Goal: Use online tool/utility: Utilize a website feature to perform a specific function

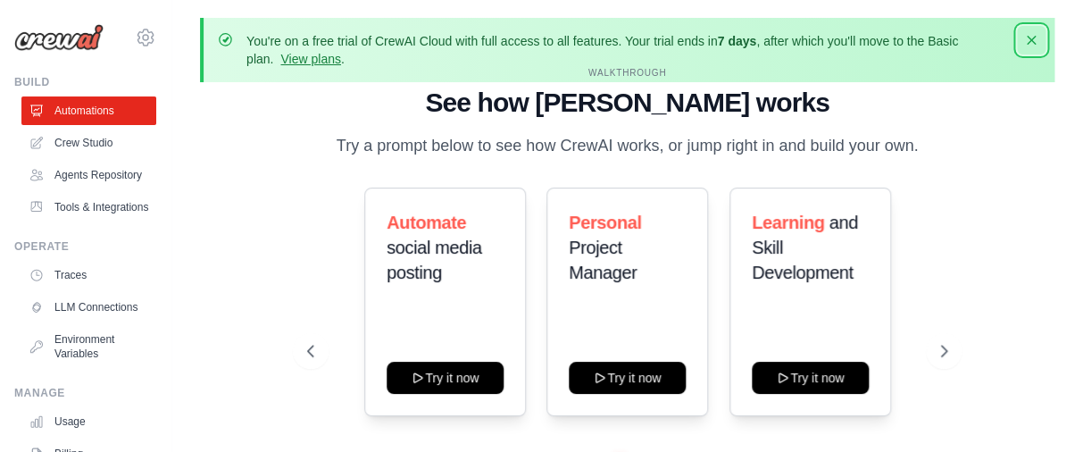
click at [1028, 43] on icon "button" at bounding box center [1031, 40] width 9 height 9
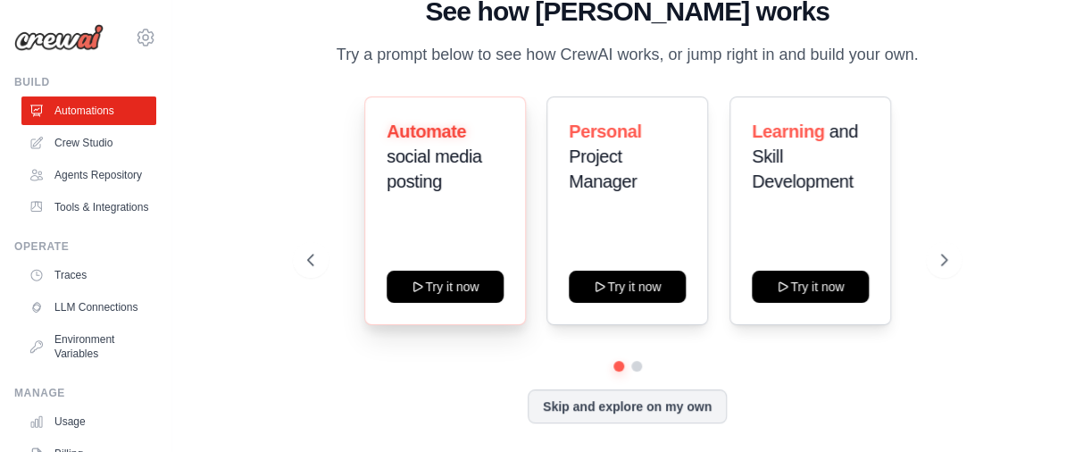
scroll to position [26, 0]
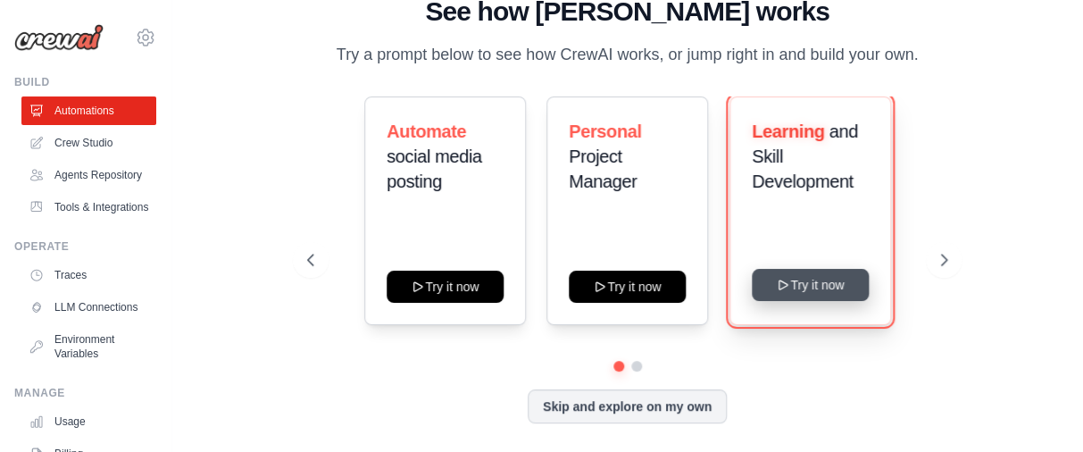
click at [781, 287] on icon at bounding box center [783, 285] width 14 height 14
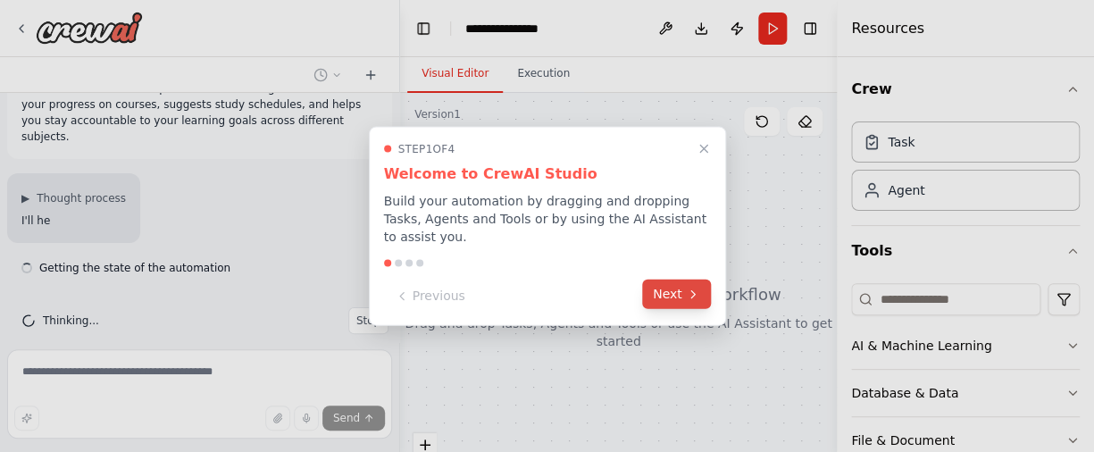
scroll to position [42, 0]
click at [676, 290] on button "Next" at bounding box center [676, 293] width 69 height 29
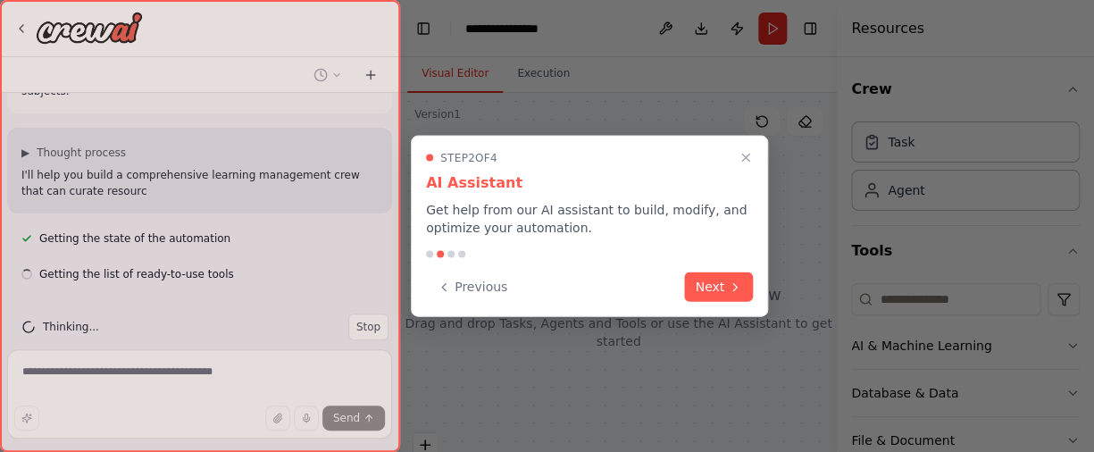
scroll to position [94, 0]
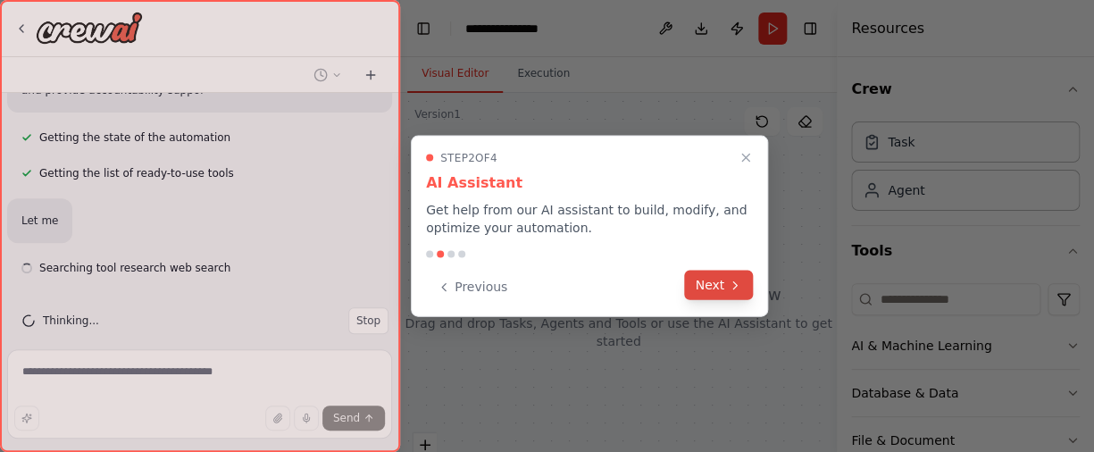
click at [702, 283] on button "Next" at bounding box center [718, 285] width 69 height 29
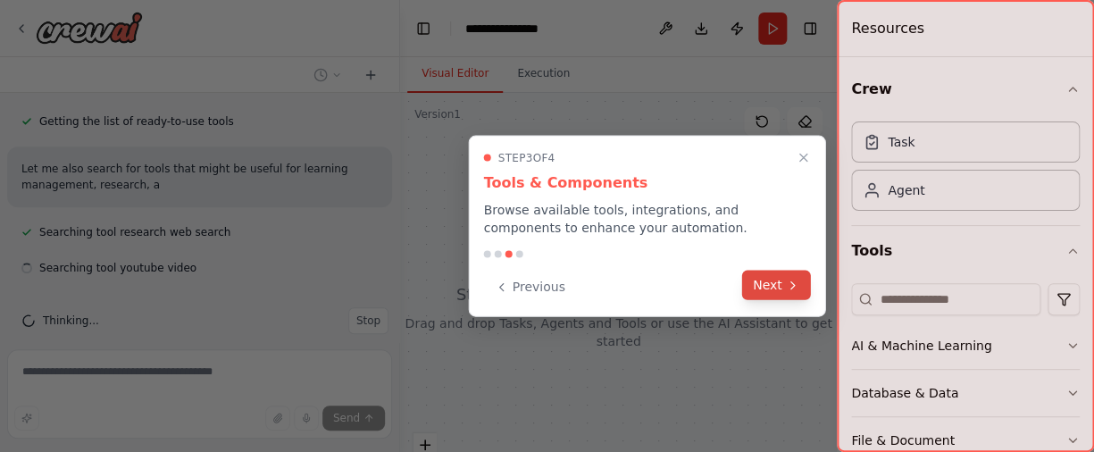
scroll to position [272, 0]
click at [787, 291] on icon at bounding box center [793, 285] width 14 height 14
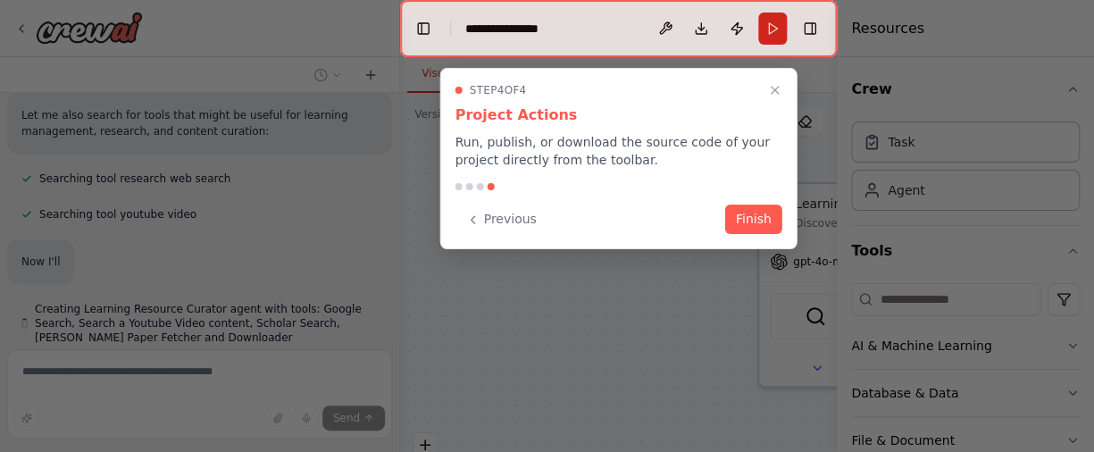
scroll to position [395, 0]
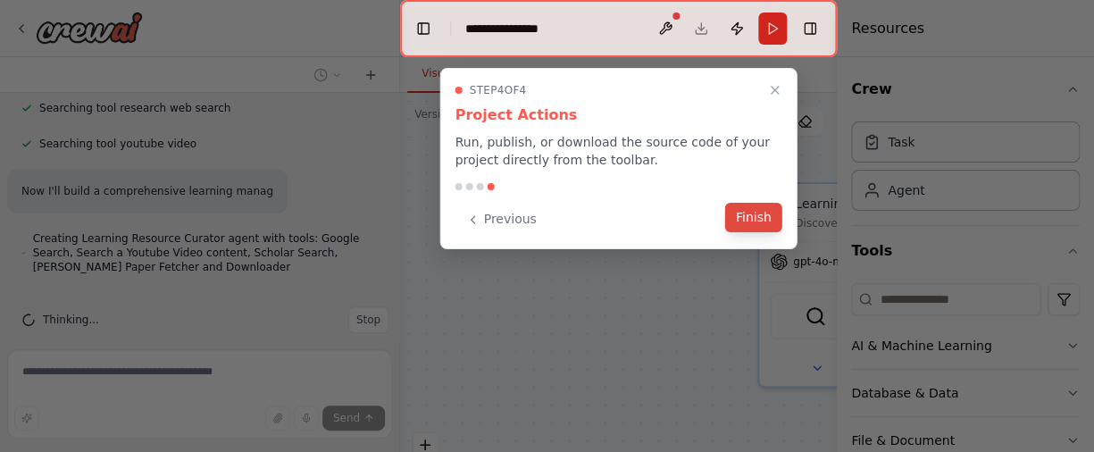
click at [742, 218] on button "Finish" at bounding box center [753, 217] width 57 height 29
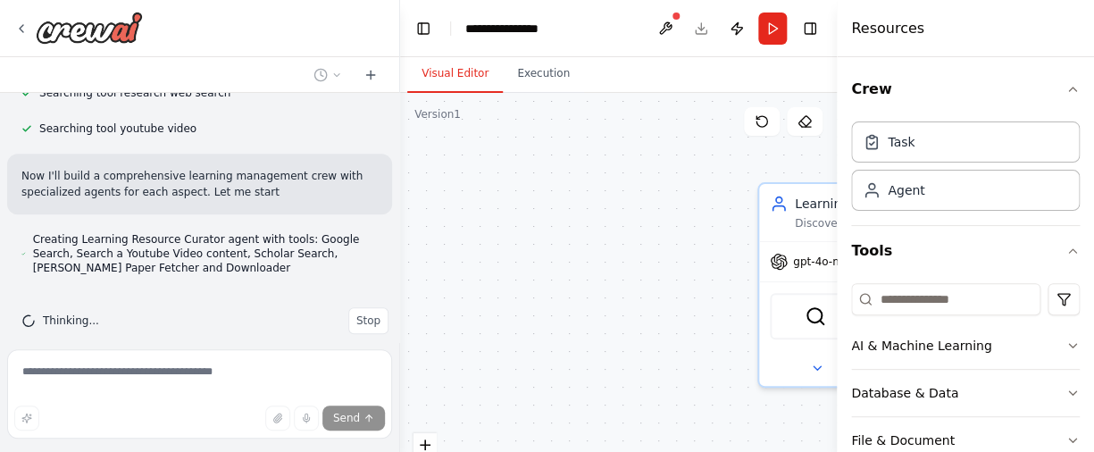
scroll to position [412, 0]
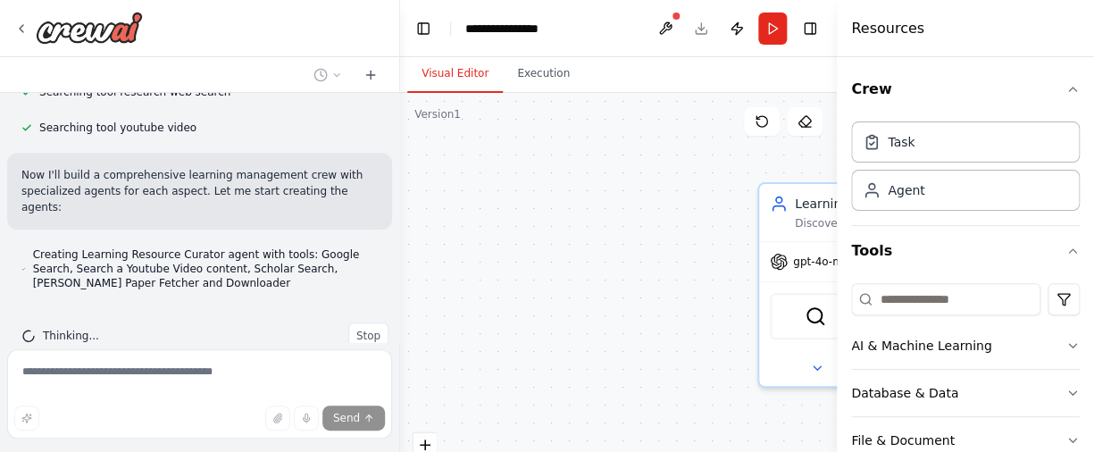
click at [574, 31] on header "**********" at bounding box center [618, 28] width 437 height 57
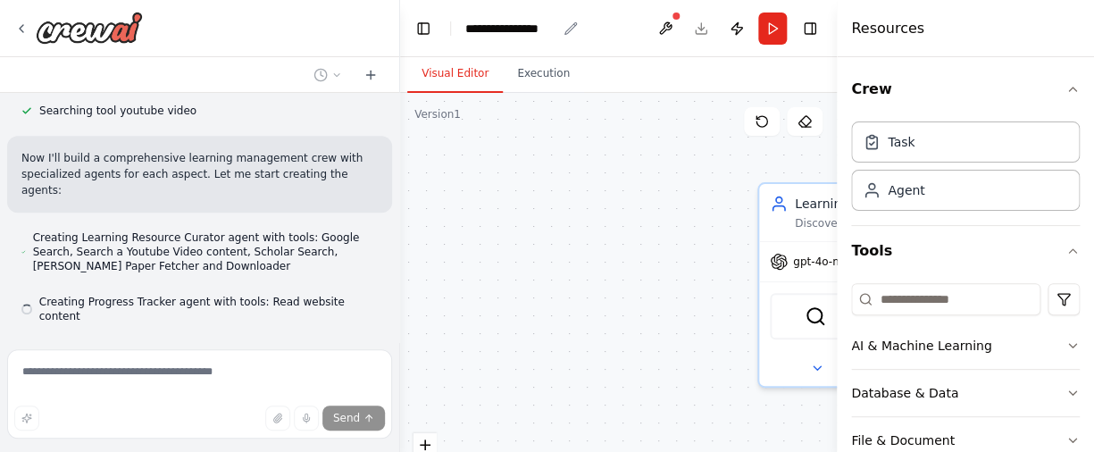
scroll to position [447, 0]
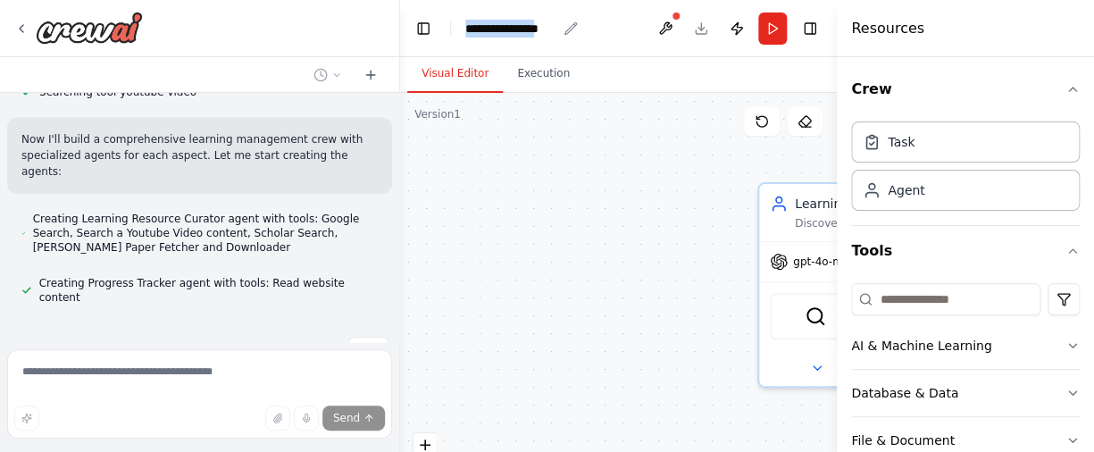
drag, startPoint x: 554, startPoint y: 27, endPoint x: 435, endPoint y: 26, distance: 118.7
click at [465, 26] on div "**********" at bounding box center [510, 29] width 91 height 18
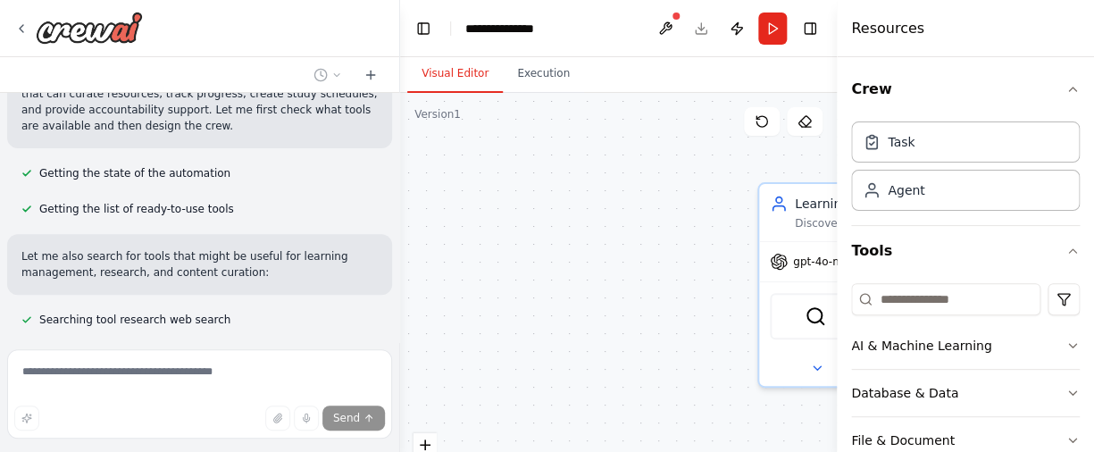
scroll to position [204, 0]
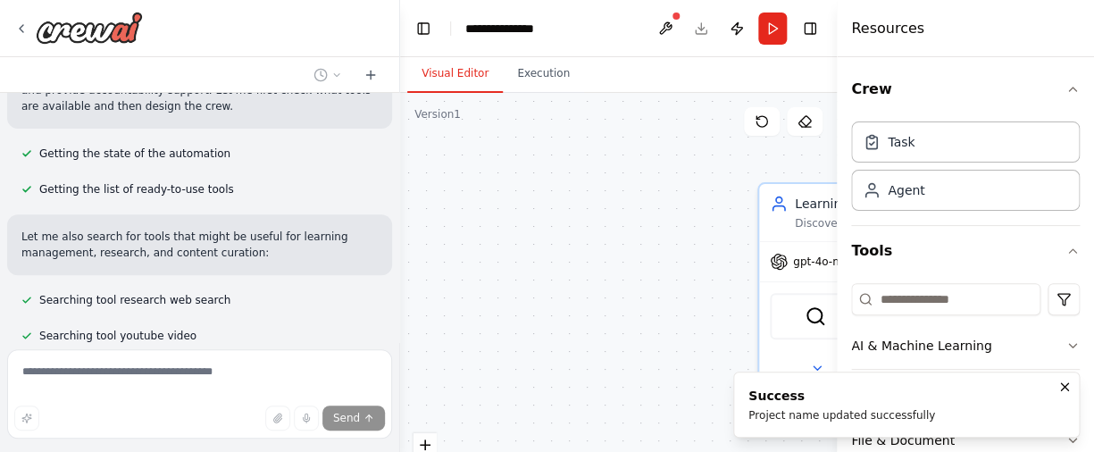
click at [970, 412] on li "Success Project name updated successfully" at bounding box center [906, 404] width 346 height 66
click at [1065, 379] on icon "Notifications (F8)" at bounding box center [1064, 386] width 14 height 14
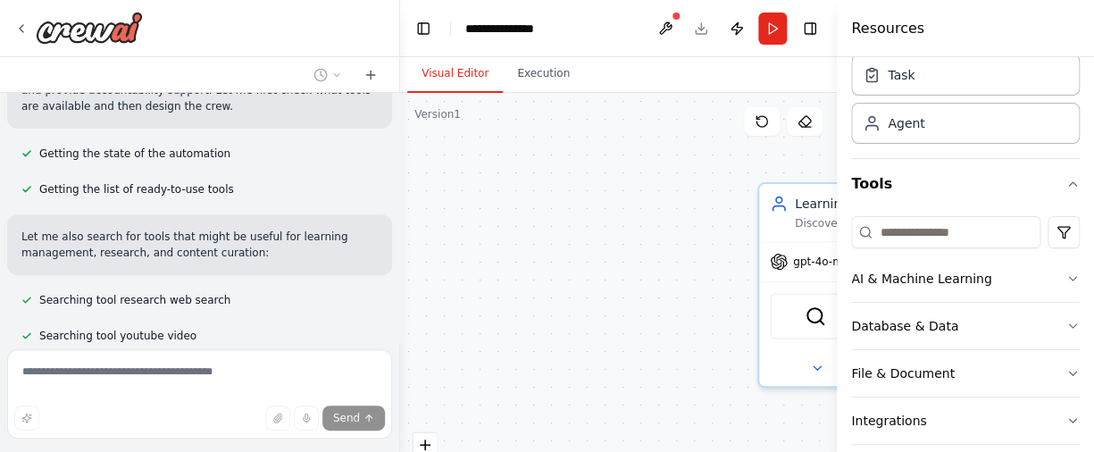
scroll to position [0, 0]
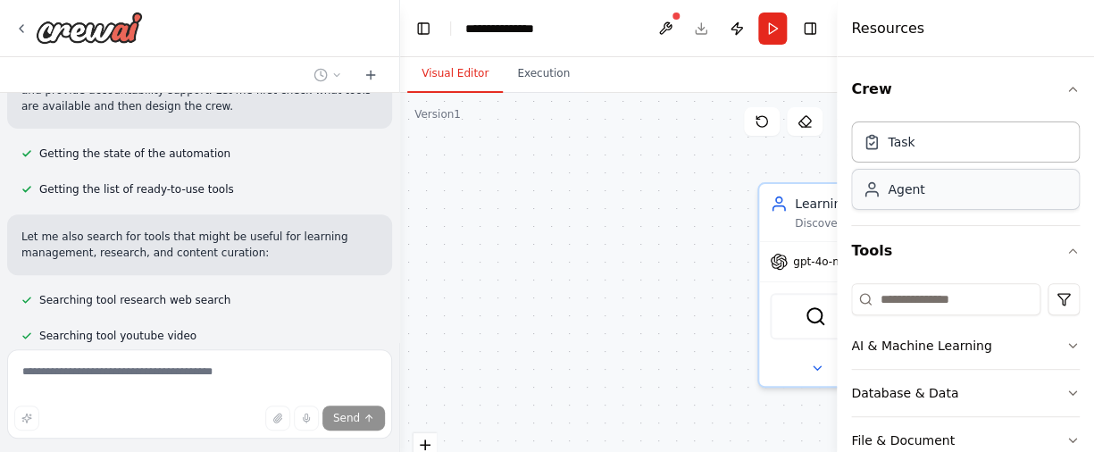
click at [934, 186] on div "Agent" at bounding box center [965, 189] width 229 height 41
click at [902, 187] on div "Agent" at bounding box center [905, 189] width 37 height 18
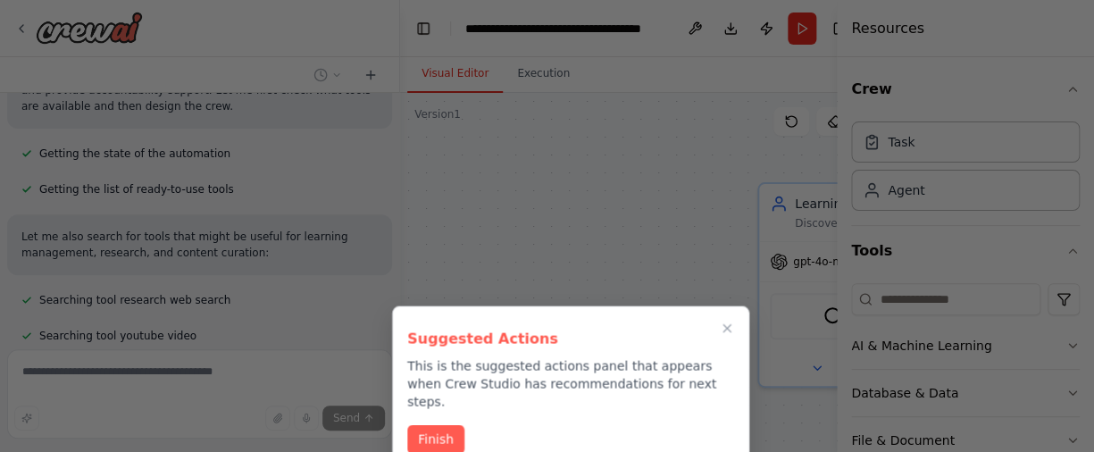
drag, startPoint x: 687, startPoint y: 203, endPoint x: 679, endPoint y: 213, distance: 12.9
click at [679, 213] on div at bounding box center [547, 226] width 1094 height 452
click at [440, 424] on button "Finish" at bounding box center [435, 437] width 57 height 29
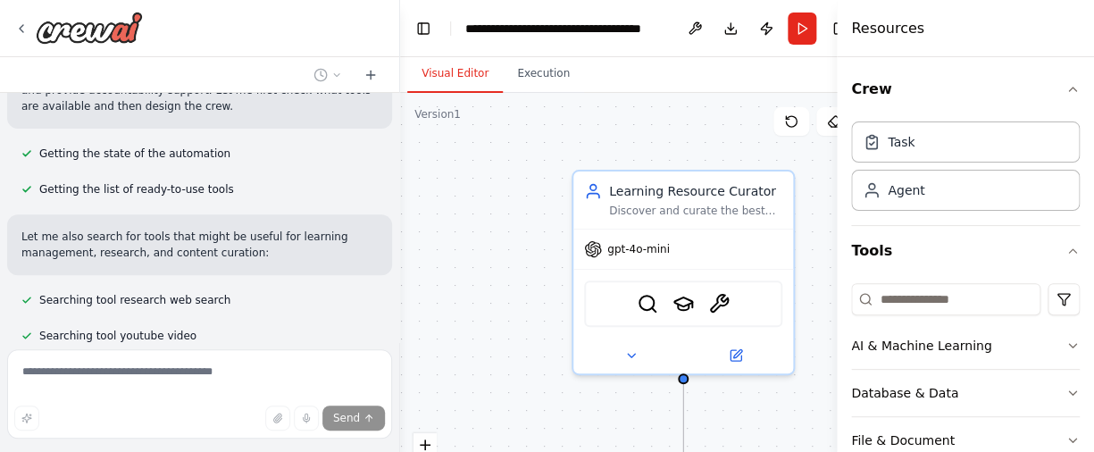
drag, startPoint x: 642, startPoint y: 288, endPoint x: 456, endPoint y: 276, distance: 186.1
click at [456, 276] on div ".deletable-edge-delete-btn { width: 20px; height: 20px; border: 0px solid #ffff…" at bounding box center [633, 316] width 466 height 446
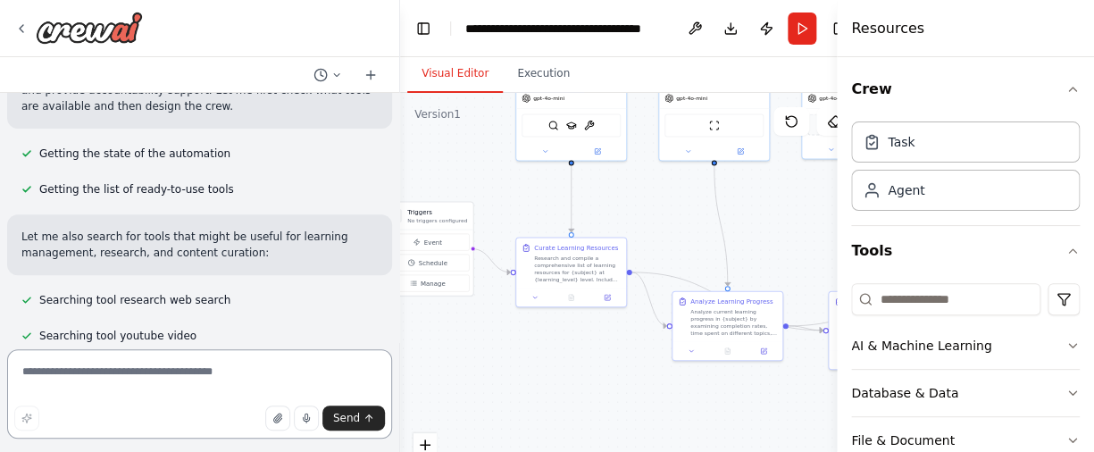
drag, startPoint x: 635, startPoint y: 328, endPoint x: 637, endPoint y: 180, distance: 147.3
click at [637, 180] on div ".deletable-edge-delete-btn { width: 20px; height: 20px; border: 0px solid #ffff…" at bounding box center [633, 316] width 466 height 446
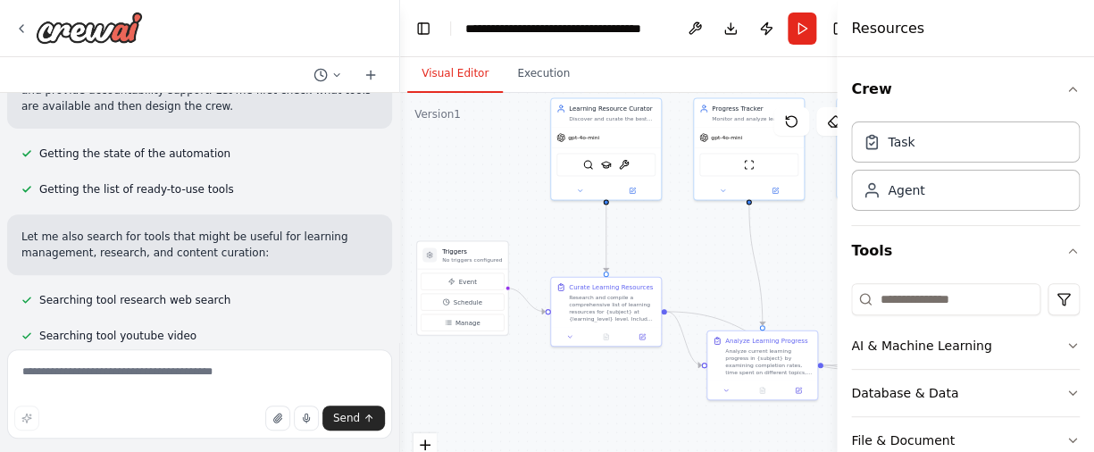
drag, startPoint x: 540, startPoint y: 354, endPoint x: 570, endPoint y: 408, distance: 61.6
click at [570, 408] on div ".deletable-edge-delete-btn { width: 20px; height: 20px; border: 0px solid #ffff…" at bounding box center [633, 316] width 466 height 446
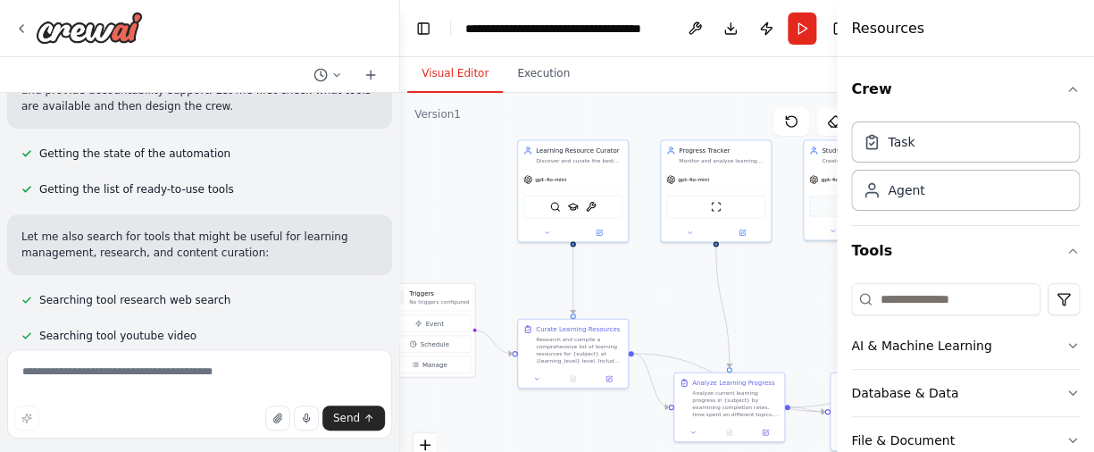
drag, startPoint x: 674, startPoint y: 276, endPoint x: 645, endPoint y: 304, distance: 39.8
click at [645, 304] on div ".deletable-edge-delete-btn { width: 20px; height: 20px; border: 0px solid #ffff…" at bounding box center [633, 316] width 466 height 446
click at [974, 196] on div "Agent" at bounding box center [965, 189] width 229 height 41
click at [948, 351] on div "AI & Machine Learning" at bounding box center [921, 346] width 140 height 18
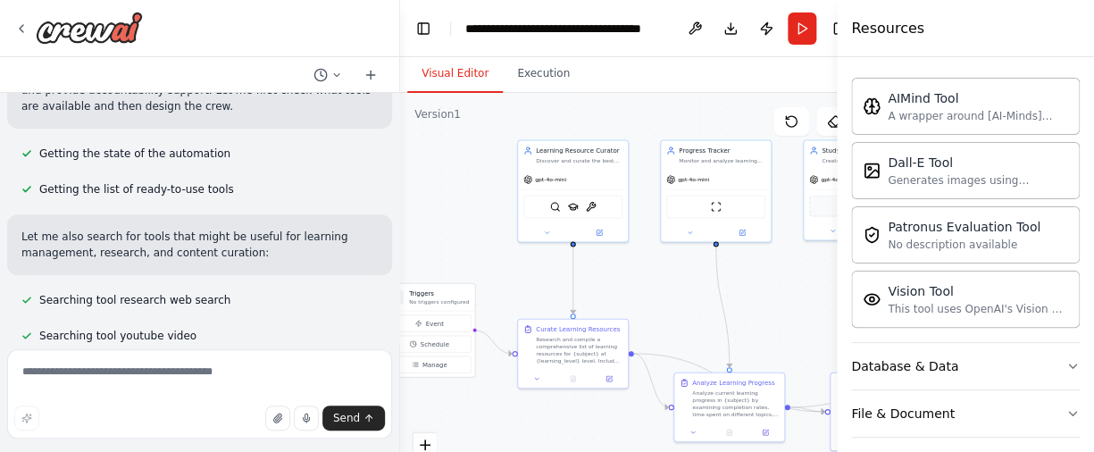
scroll to position [305, 0]
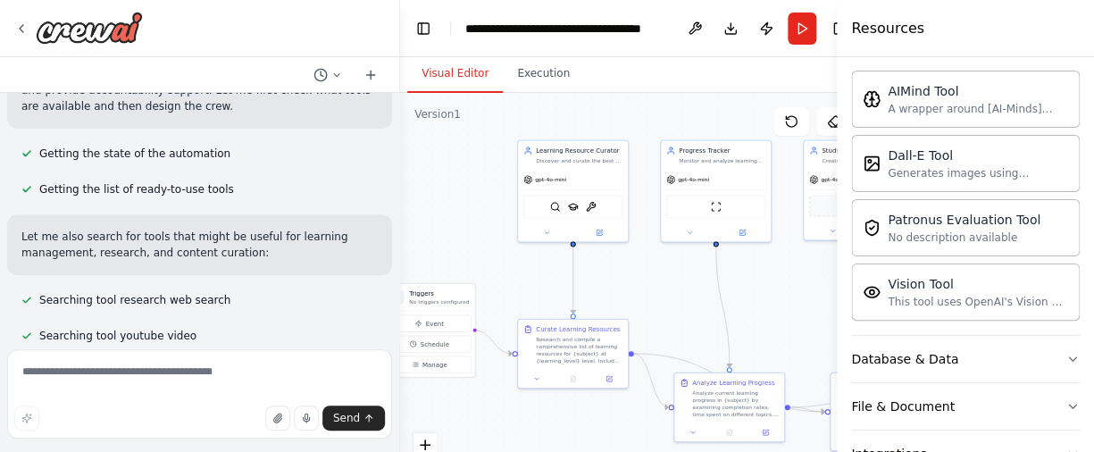
click at [779, 279] on div ".deletable-edge-delete-btn { width: 20px; height: 20px; border: 0px solid #ffff…" at bounding box center [633, 316] width 466 height 446
click at [795, 28] on button "Run" at bounding box center [801, 28] width 29 height 32
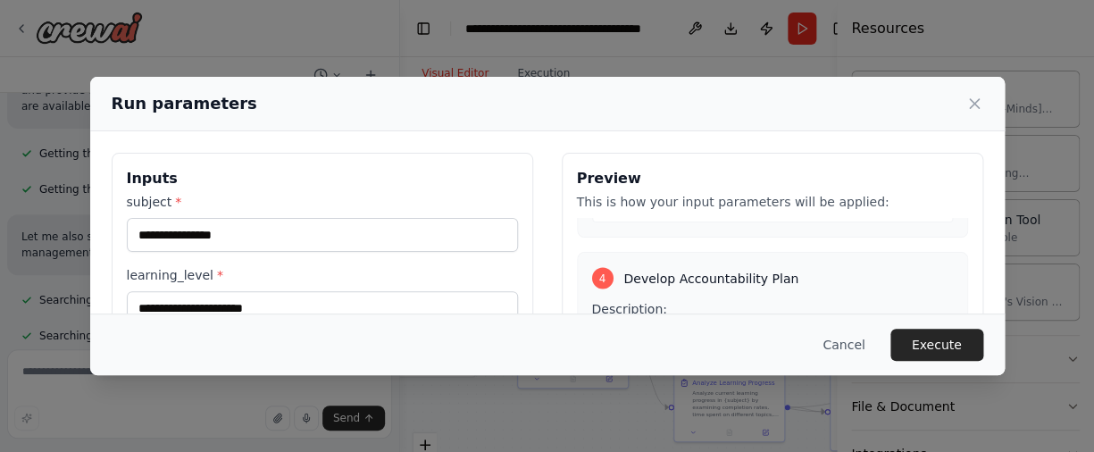
scroll to position [0, 0]
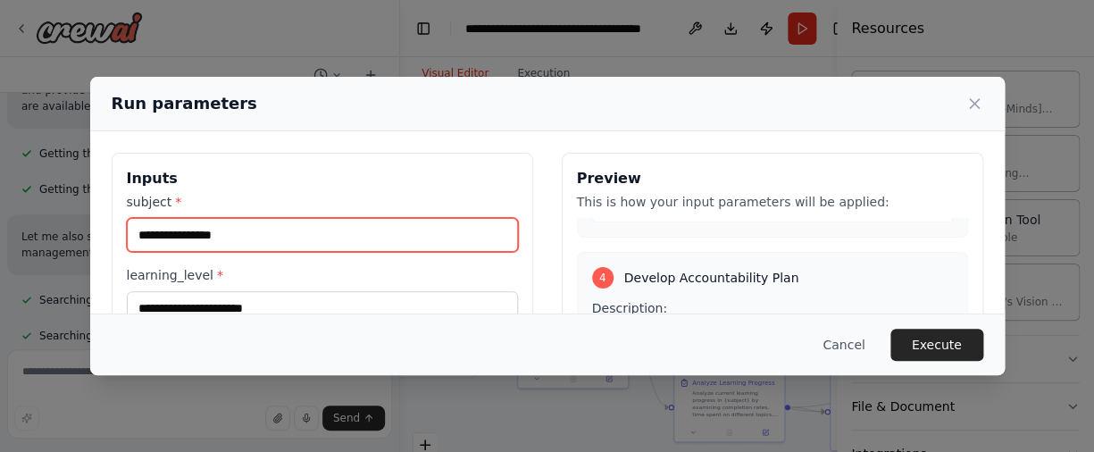
click at [231, 232] on input "subject *" at bounding box center [322, 235] width 391 height 34
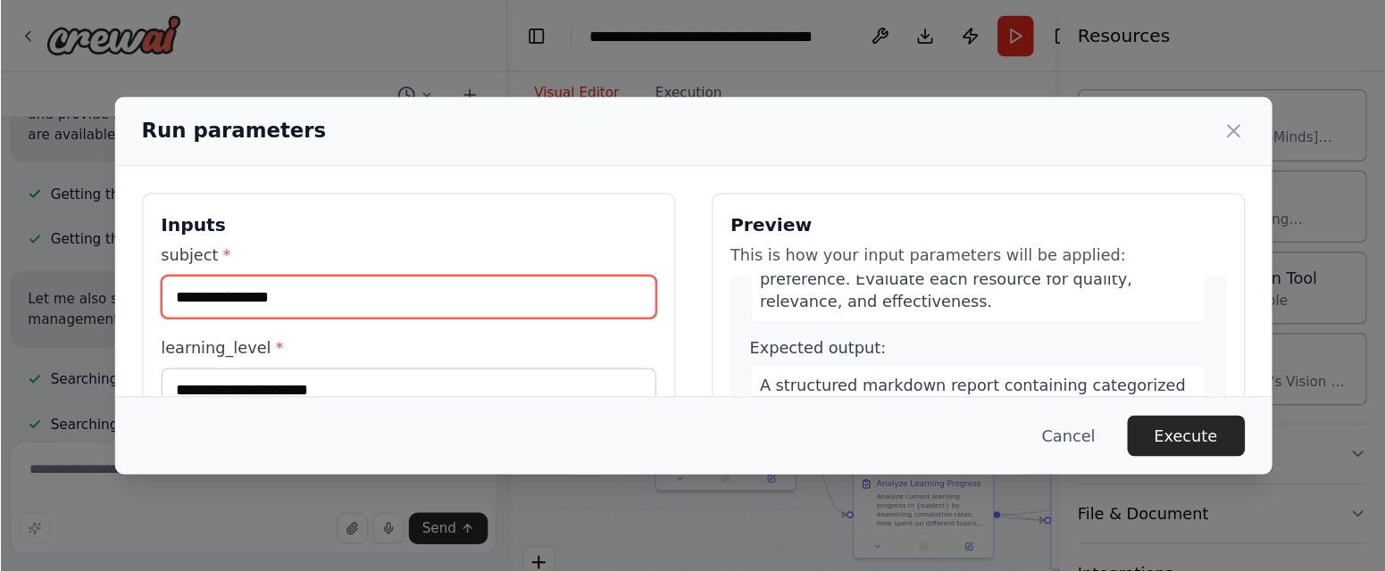
scroll to position [204, 0]
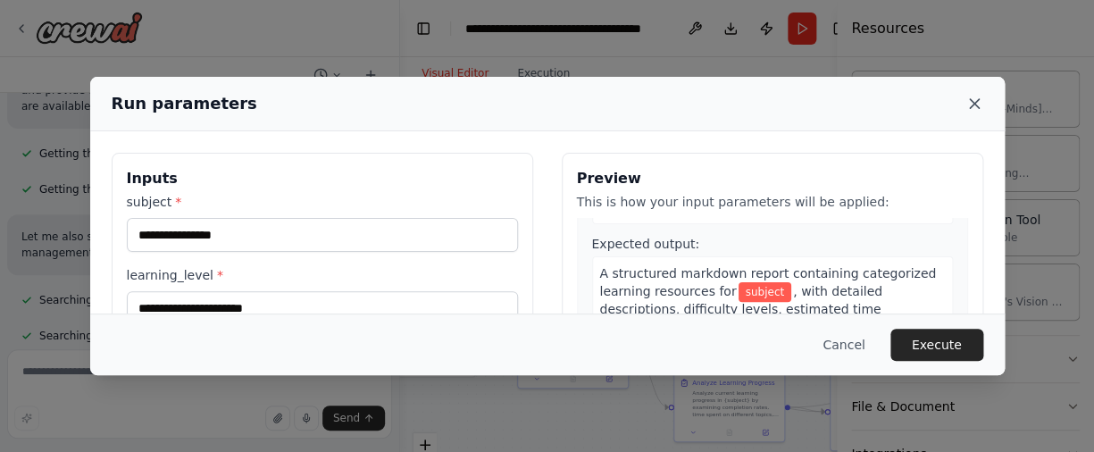
click at [972, 96] on icon at bounding box center [974, 104] width 18 height 18
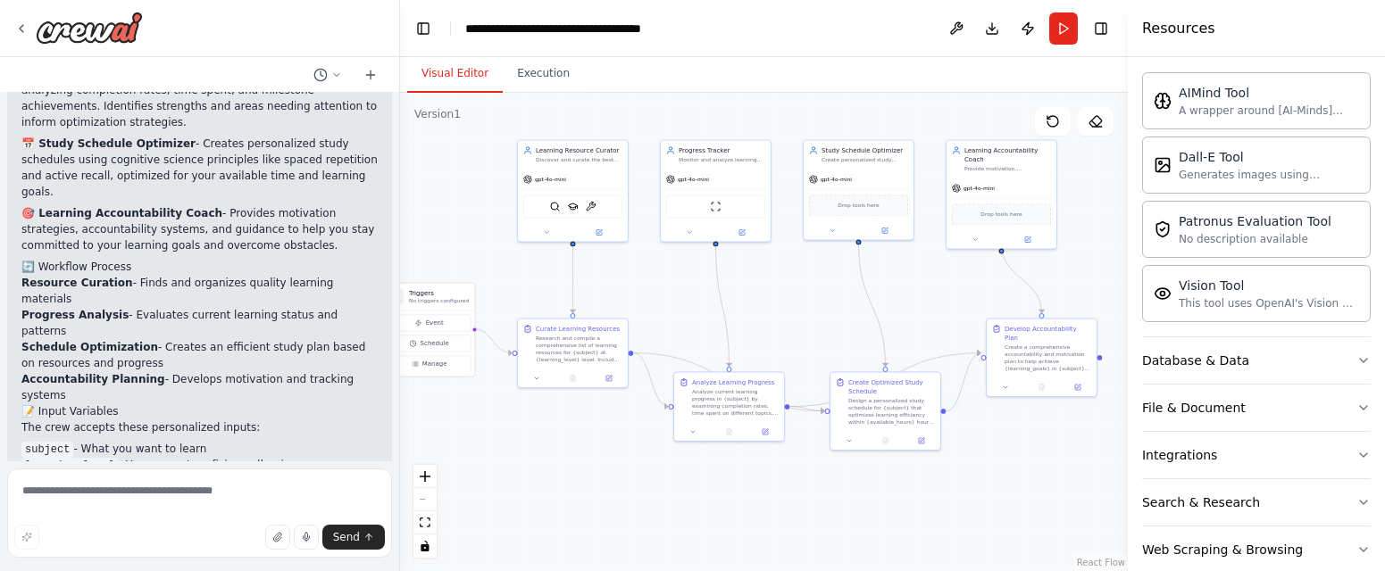
scroll to position [298, 0]
